Goal: Task Accomplishment & Management: Manage account settings

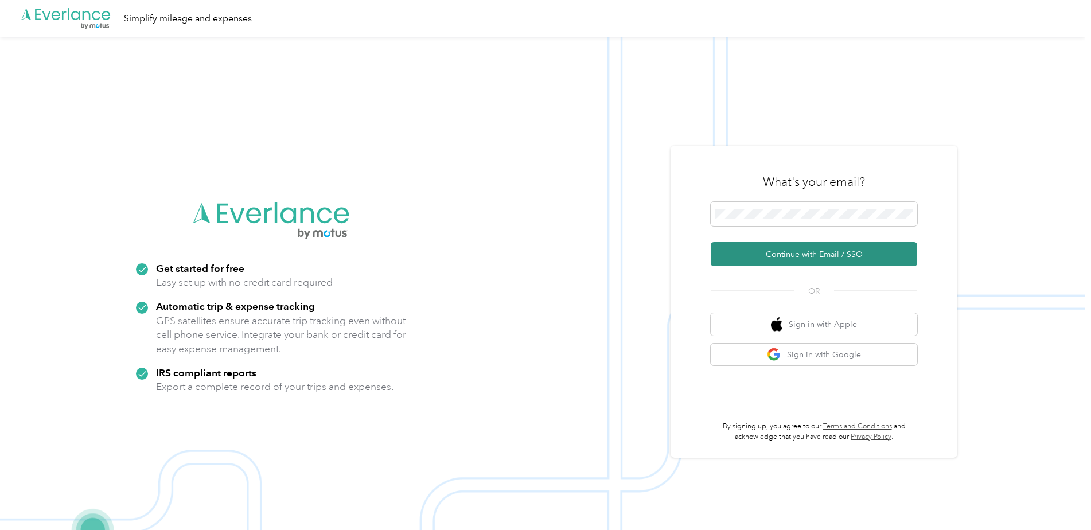
click at [779, 254] on button "Continue with Email / SSO" at bounding box center [814, 254] width 207 height 24
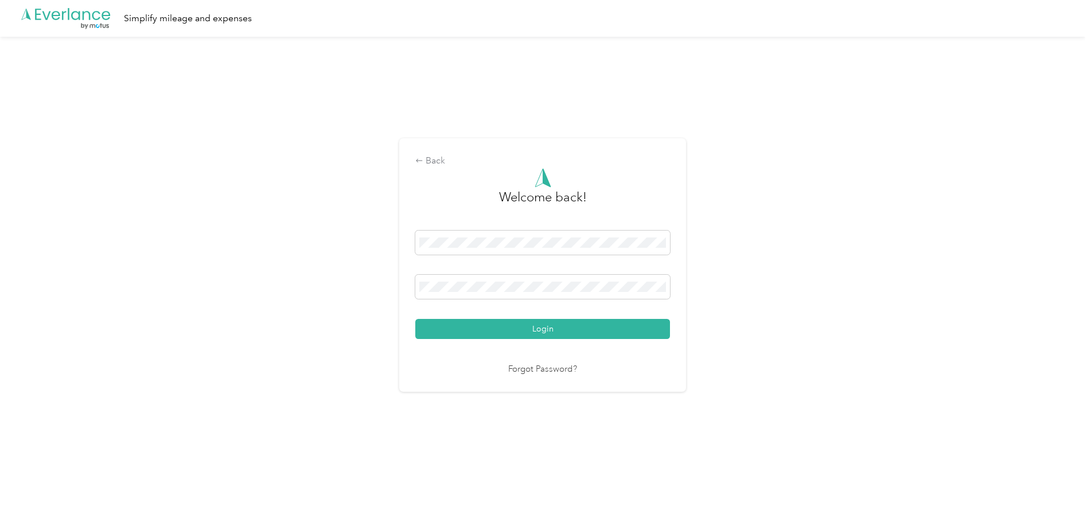
click at [555, 318] on div "Login" at bounding box center [542, 285] width 255 height 108
click at [549, 324] on button "Login" at bounding box center [542, 329] width 255 height 20
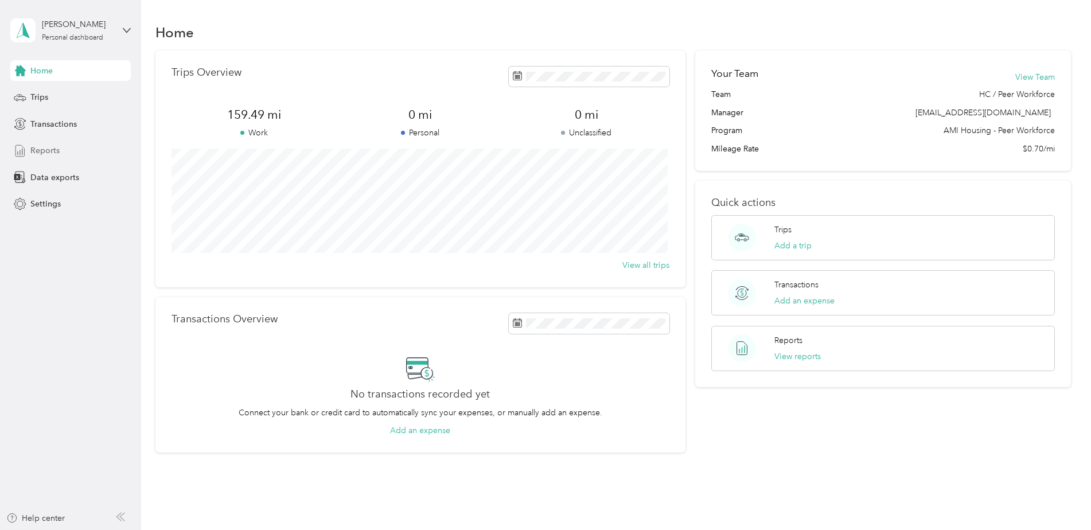
click at [40, 158] on div "Reports" at bounding box center [70, 151] width 121 height 21
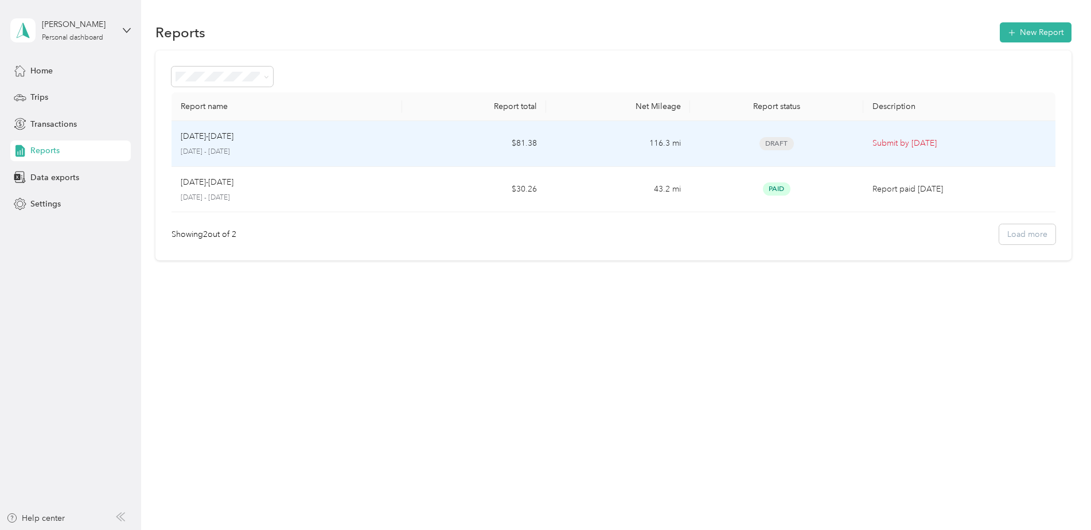
click at [528, 150] on td "$81.38" at bounding box center [474, 144] width 144 height 46
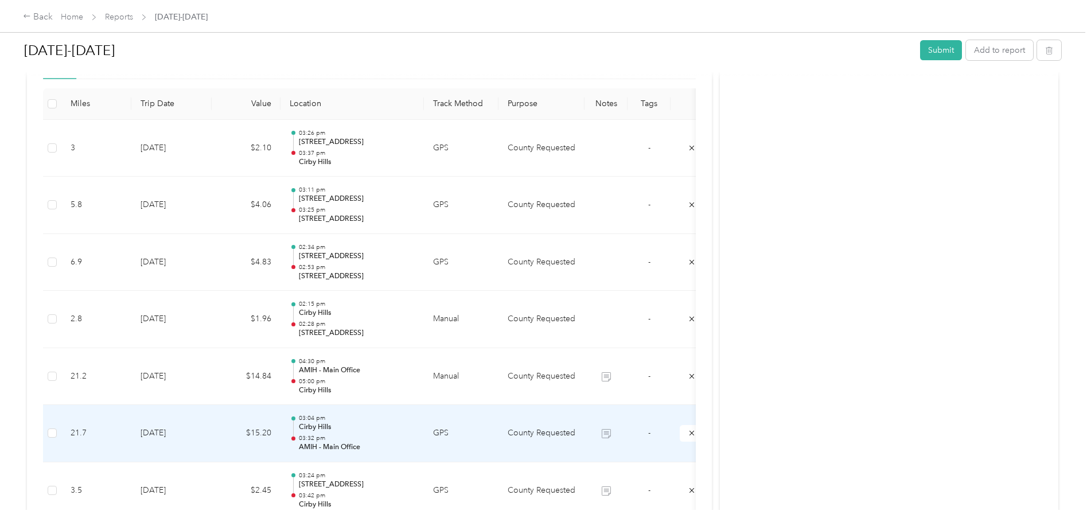
scroll to position [287, 0]
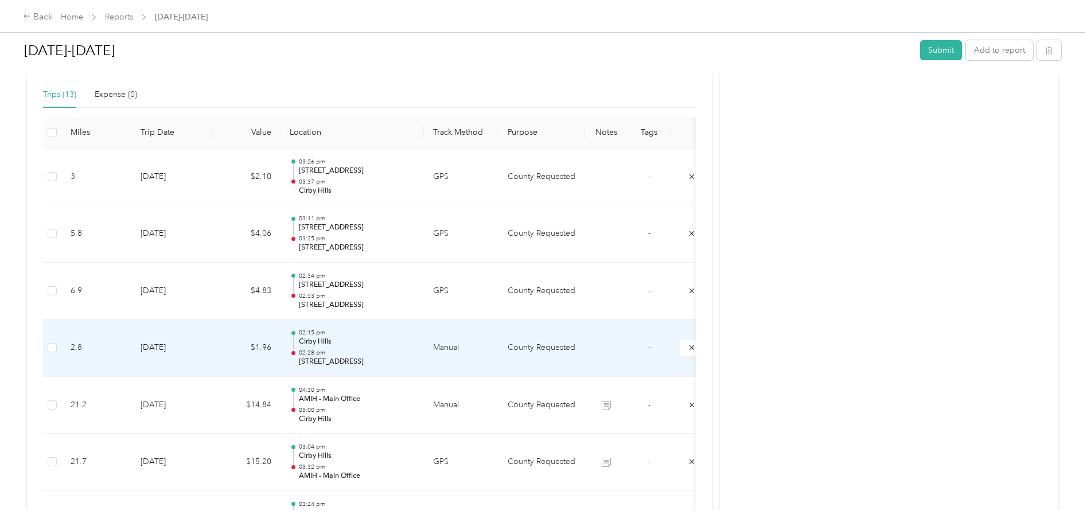
click at [419, 351] on td "02:15 pm [GEOGRAPHIC_DATA] 02:28 pm [STREET_ADDRESS]" at bounding box center [352, 348] width 143 height 57
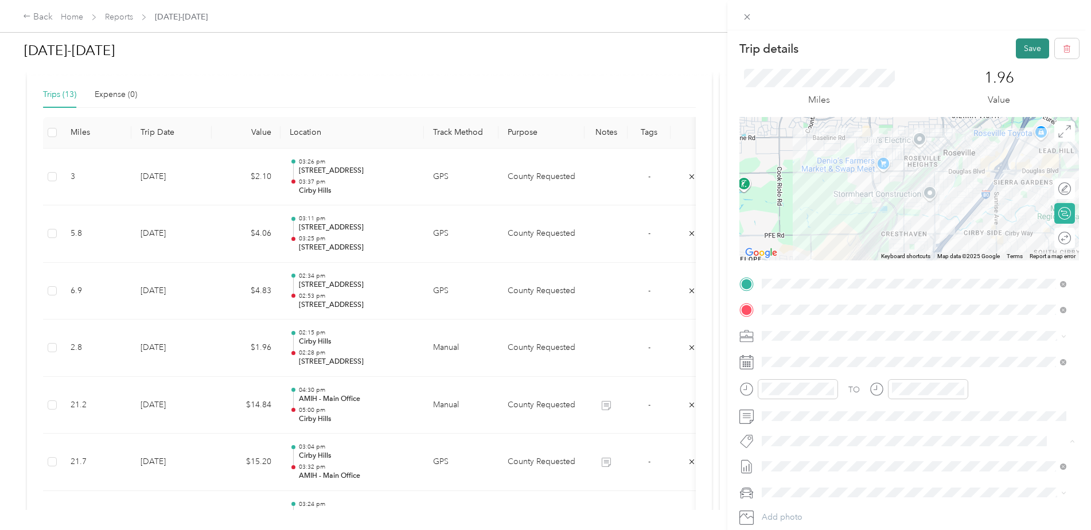
click at [1035, 53] on button "Save" at bounding box center [1032, 48] width 33 height 20
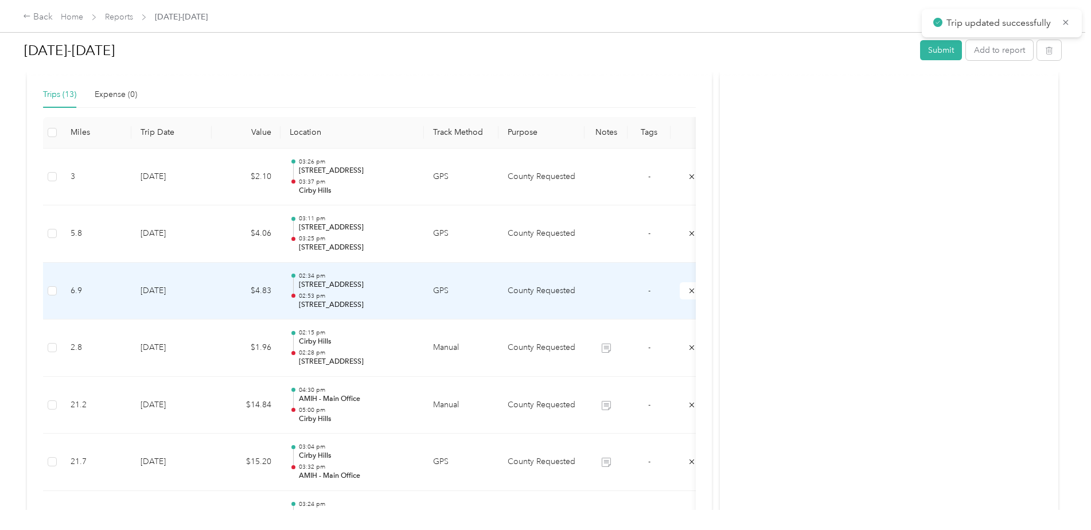
click at [383, 308] on p "[STREET_ADDRESS]" at bounding box center [357, 305] width 116 height 10
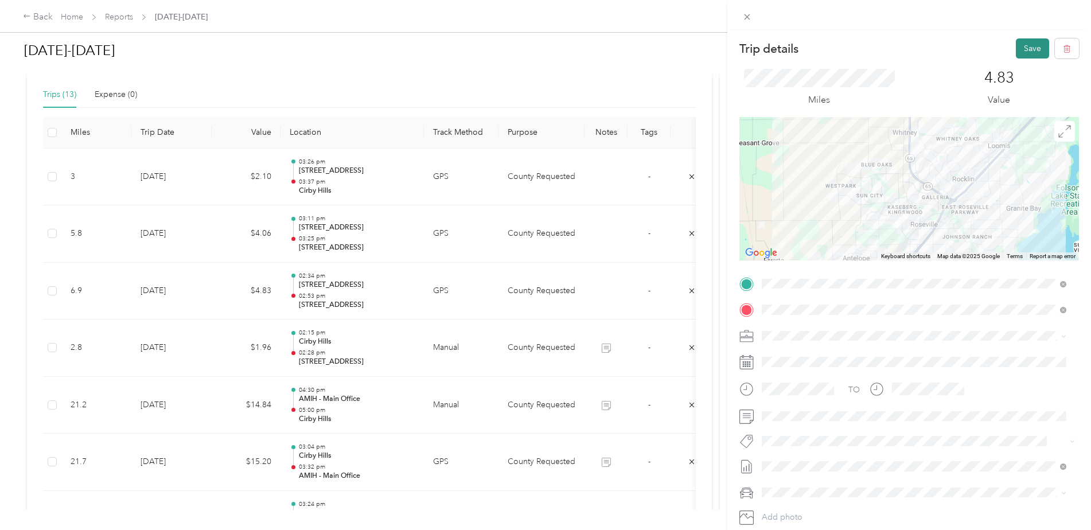
click at [1017, 45] on button "Save" at bounding box center [1032, 48] width 33 height 20
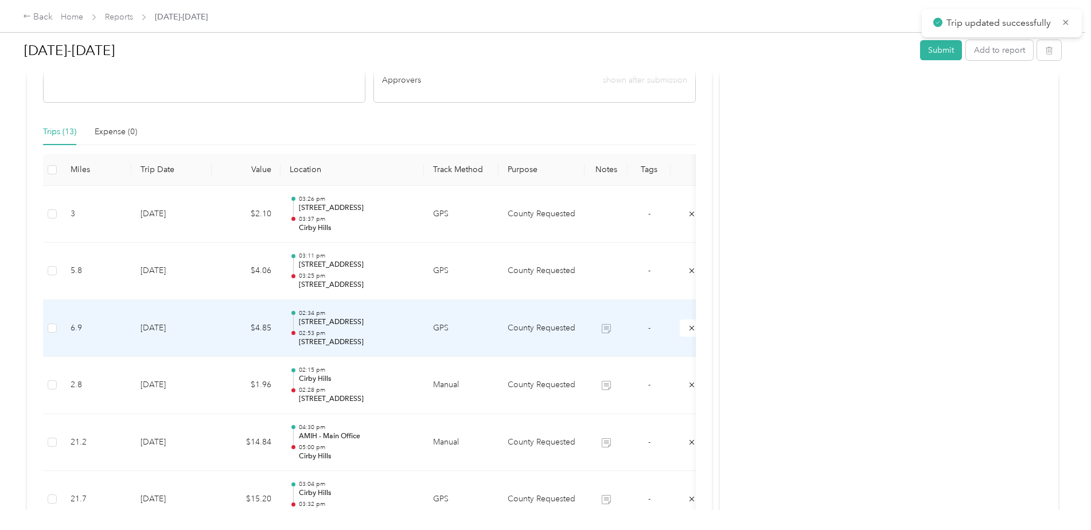
scroll to position [230, 0]
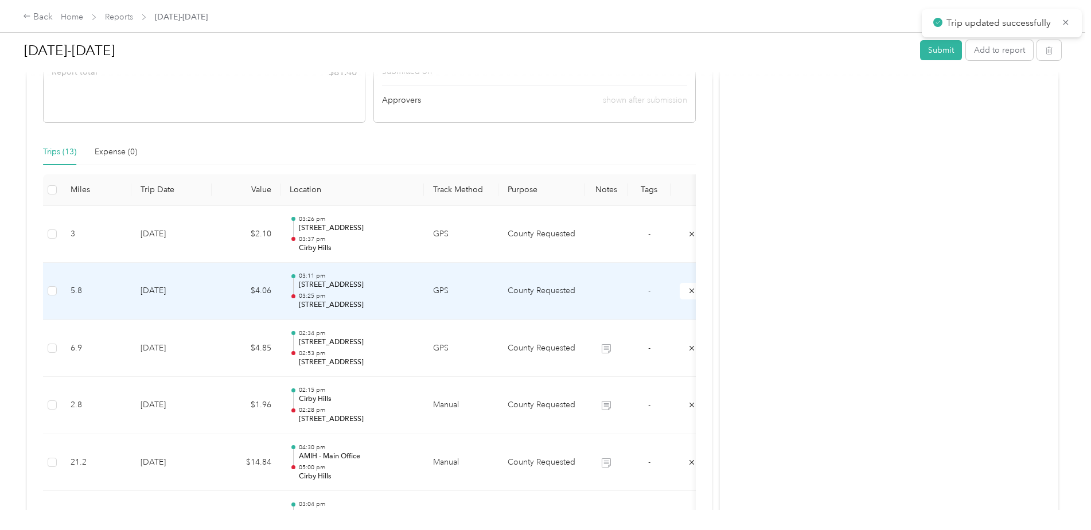
click at [339, 294] on p "03:25 pm" at bounding box center [357, 296] width 116 height 8
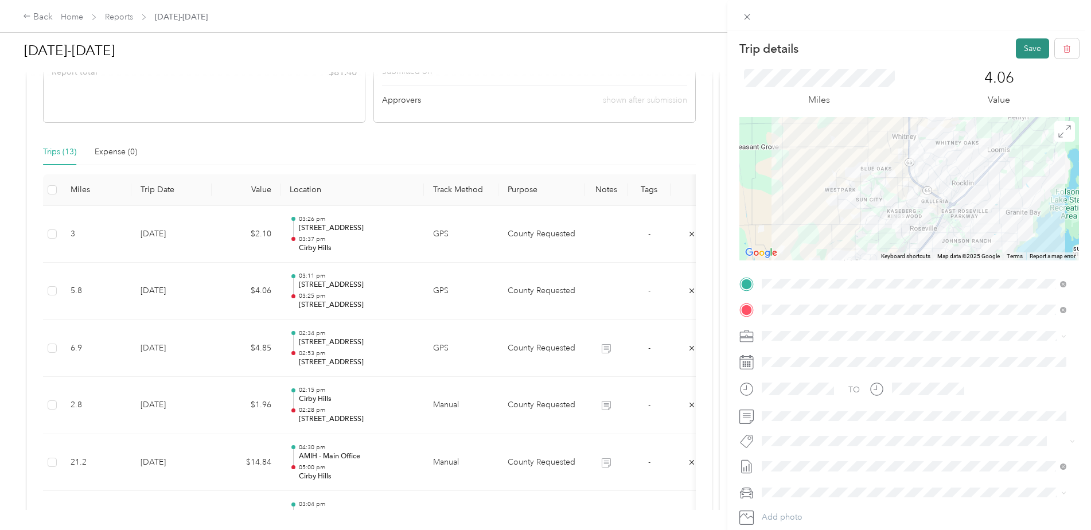
click at [1016, 46] on button "Save" at bounding box center [1032, 48] width 33 height 20
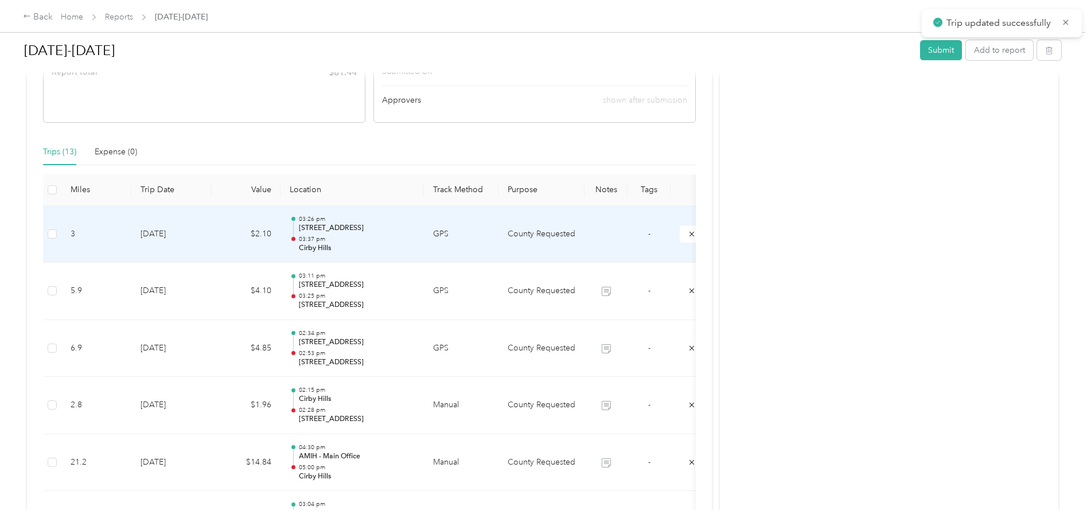
click at [370, 249] on p "Cirby Hills" at bounding box center [357, 248] width 116 height 10
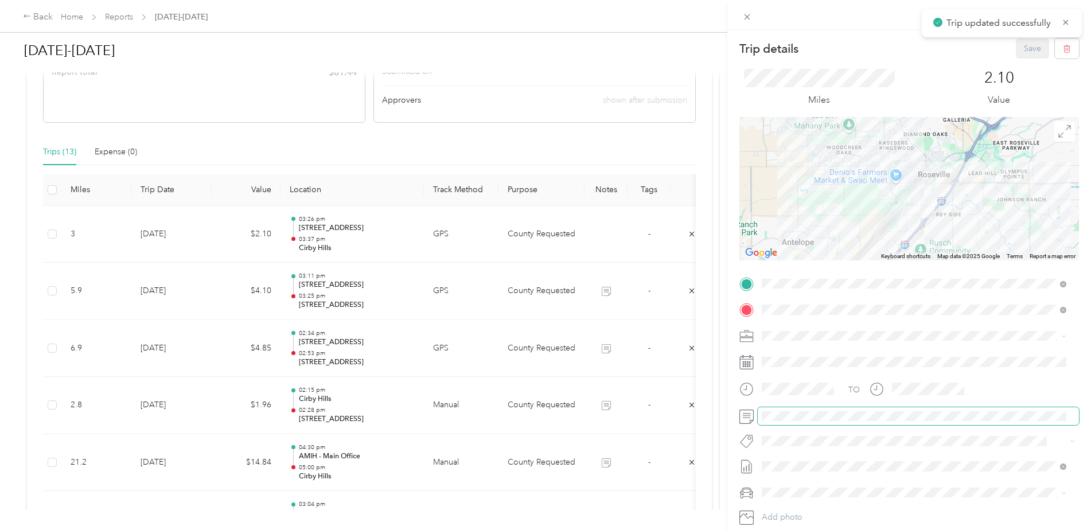
click at [787, 408] on span at bounding box center [918, 416] width 321 height 18
click at [1020, 49] on button "Save" at bounding box center [1032, 48] width 33 height 20
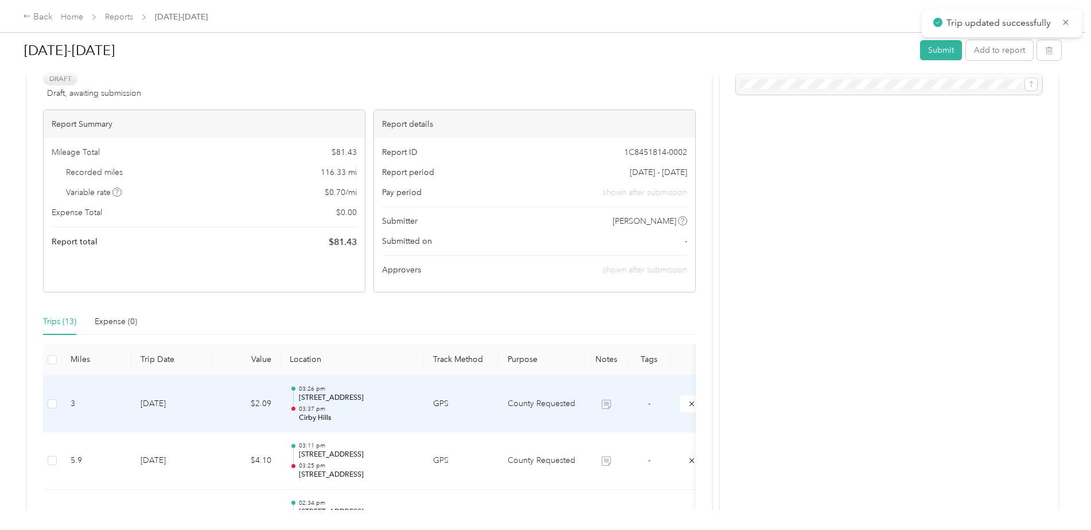
scroll to position [0, 0]
